Goal: Information Seeking & Learning: Learn about a topic

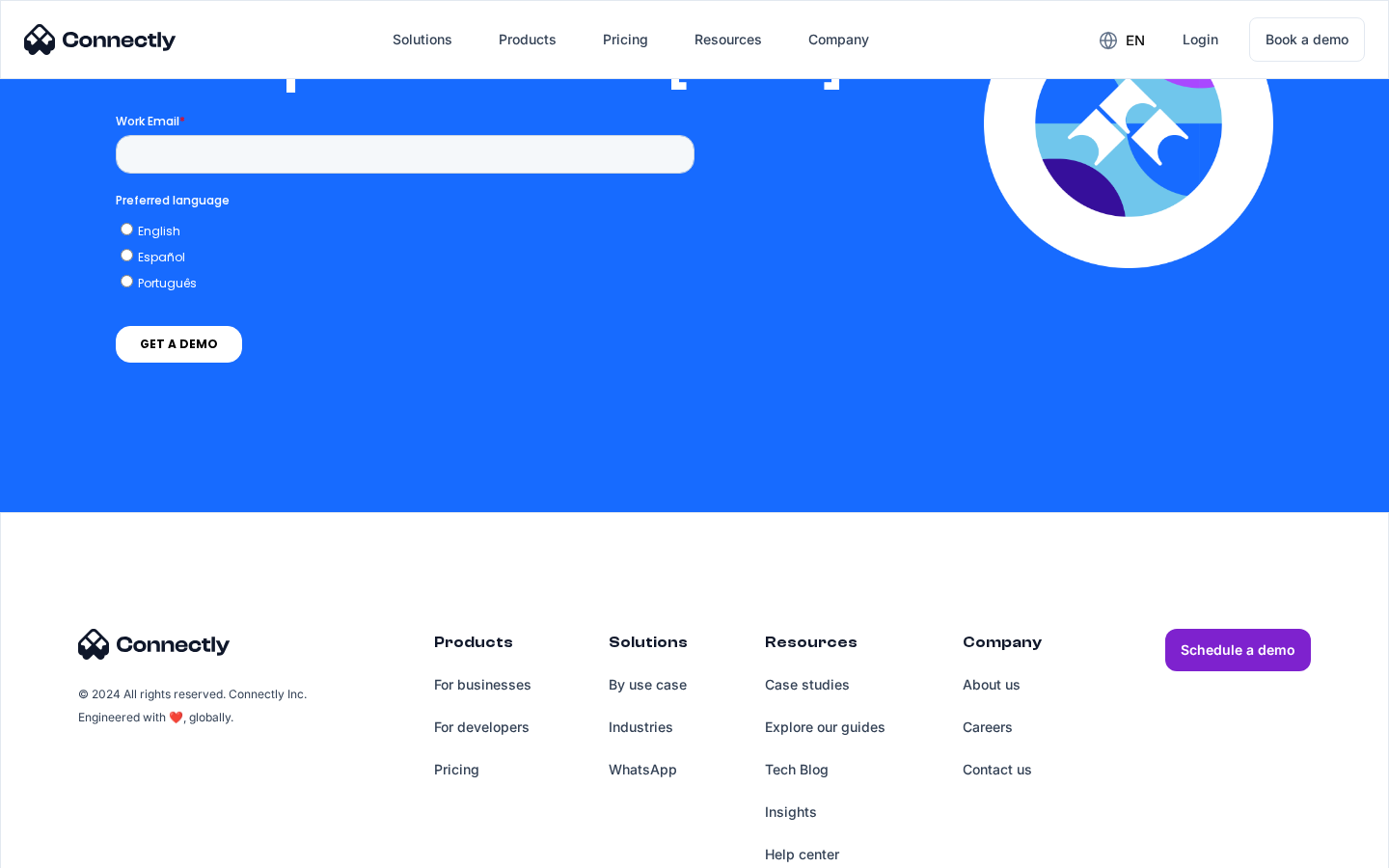
scroll to position [3942, 0]
